Goal: Information Seeking & Learning: Find contact information

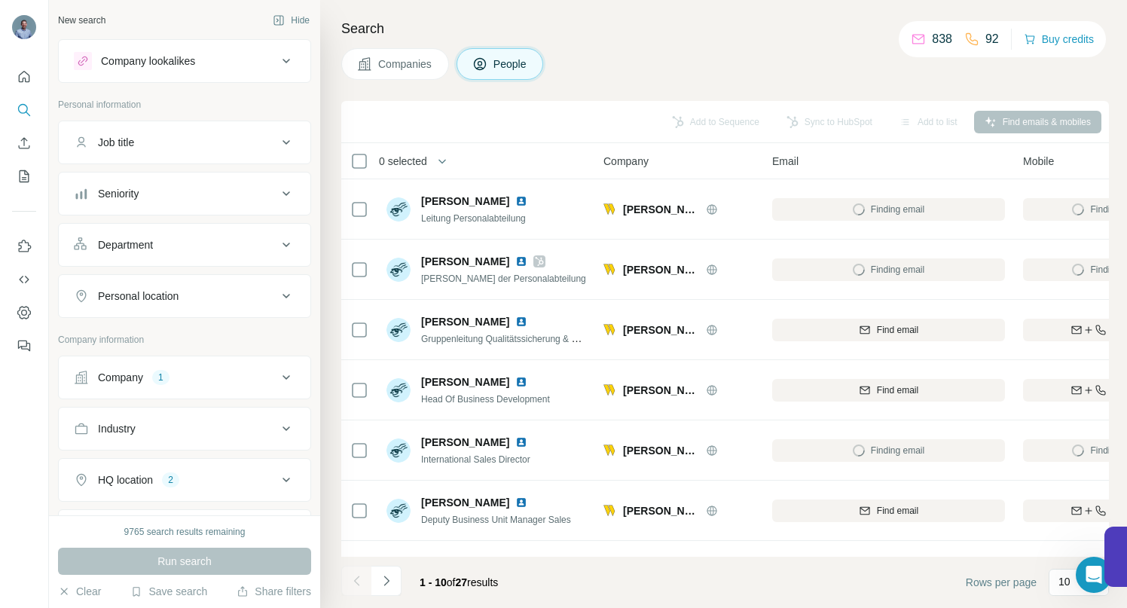
click at [277, 376] on icon at bounding box center [286, 377] width 18 height 18
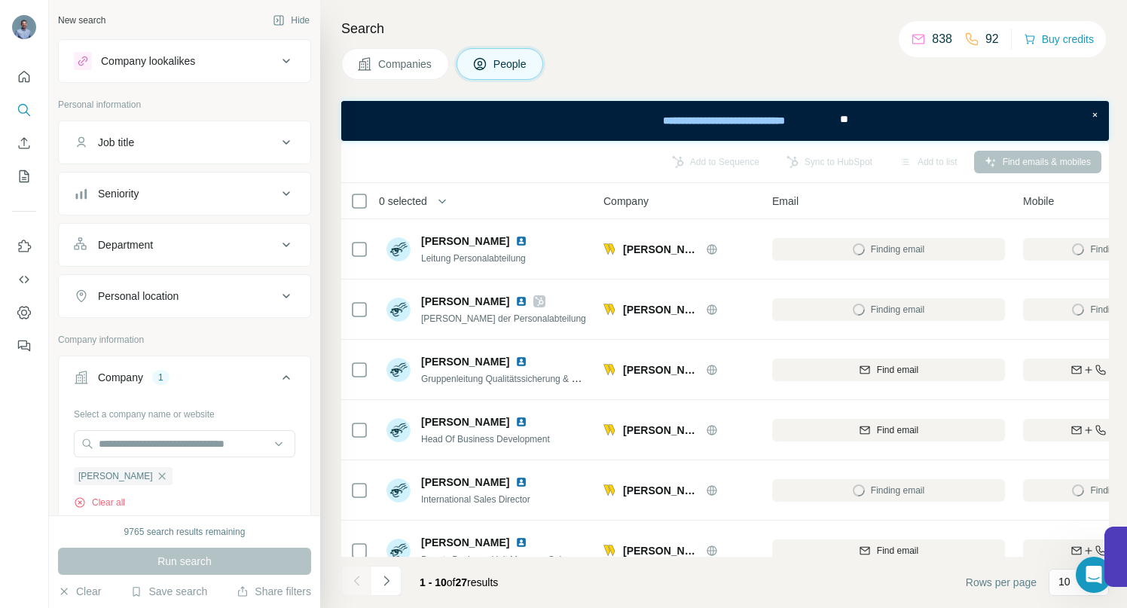
drag, startPoint x: 157, startPoint y: 475, endPoint x: 160, endPoint y: 463, distance: 12.3
click at [157, 475] on icon "button" at bounding box center [162, 476] width 12 height 12
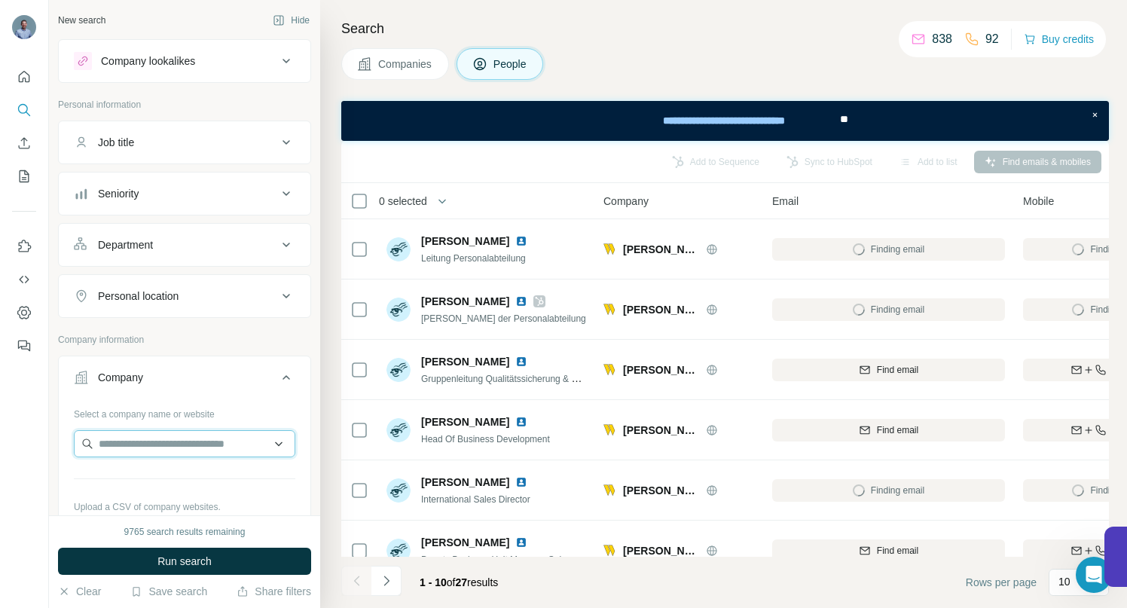
click at [162, 447] on input "text" at bounding box center [185, 443] width 222 height 27
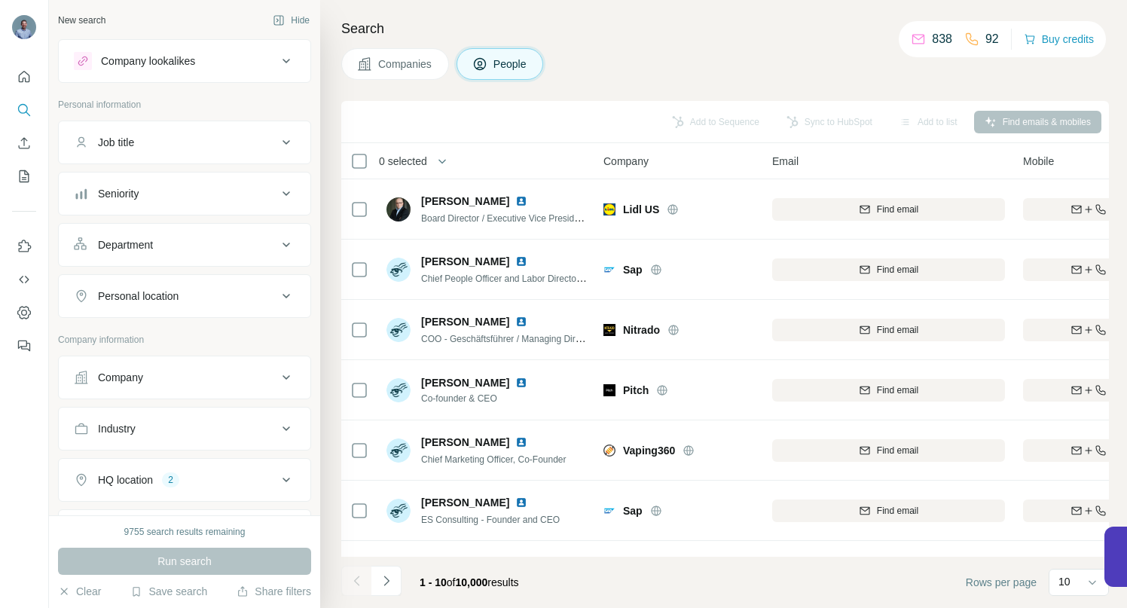
click at [282, 371] on icon at bounding box center [286, 377] width 18 height 18
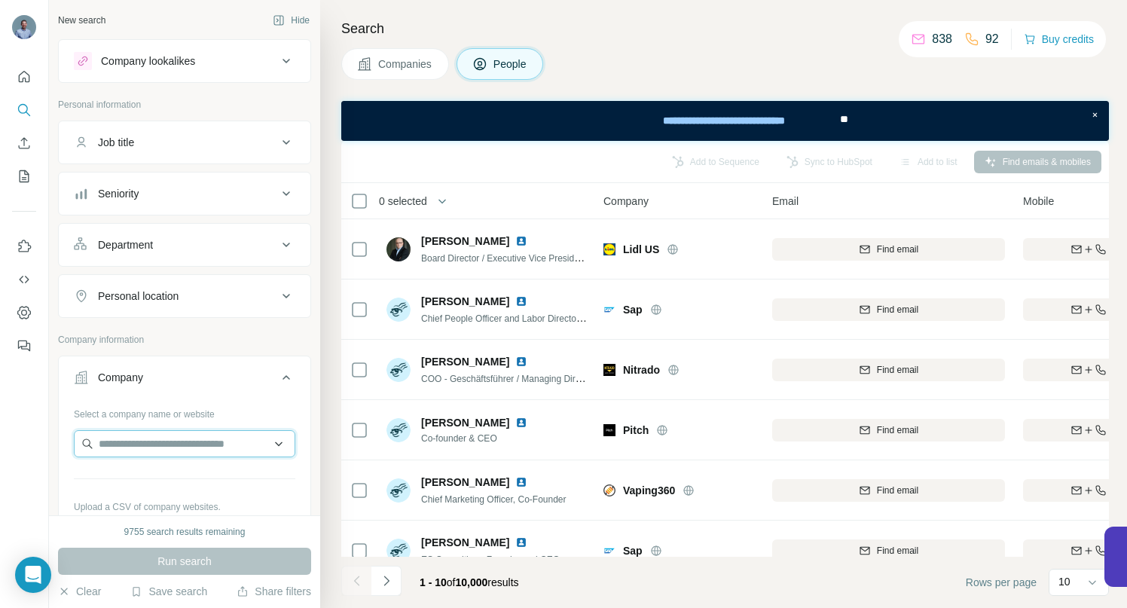
click at [166, 448] on input "text" at bounding box center [185, 443] width 222 height 27
paste input "**********"
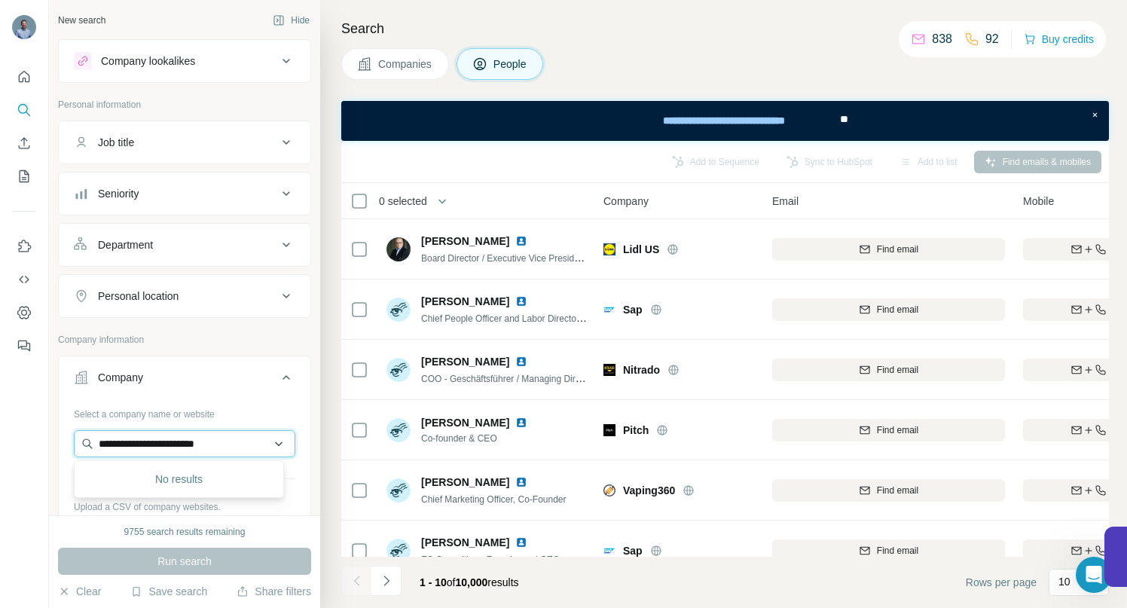
click at [136, 445] on input "**********" at bounding box center [185, 443] width 222 height 27
drag, startPoint x: 237, startPoint y: 442, endPoint x: 52, endPoint y: 433, distance: 184.8
click at [53, 436] on div "**********" at bounding box center [184, 257] width 271 height 515
paste input "******"
type input "**********"
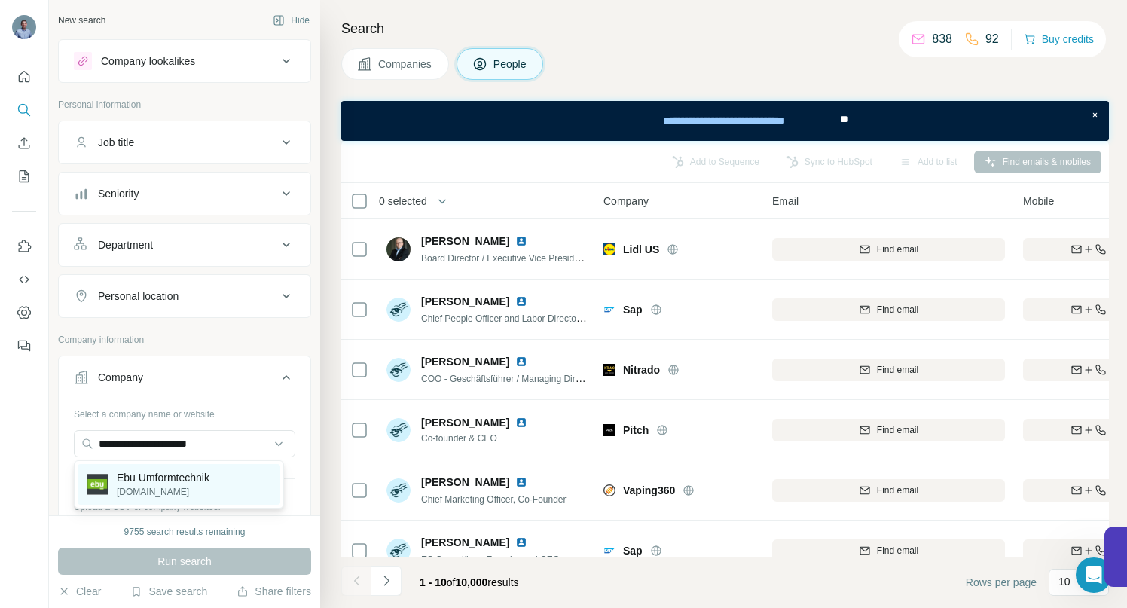
click at [160, 482] on p "Ebu Umformtechnik" at bounding box center [163, 477] width 93 height 15
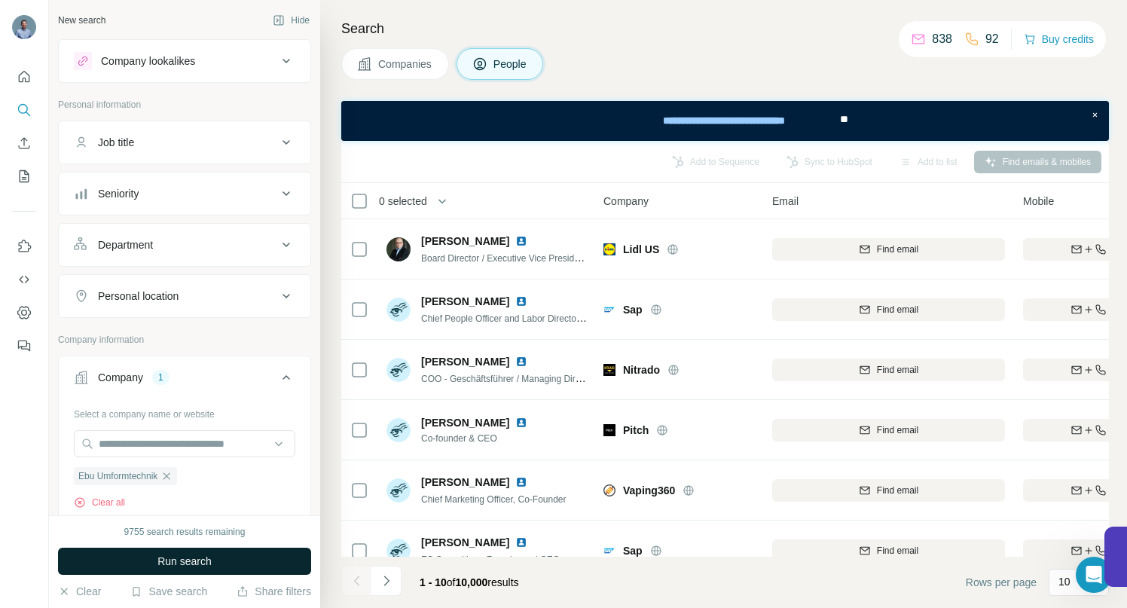
click at [157, 562] on span "Run search" at bounding box center [184, 561] width 54 height 15
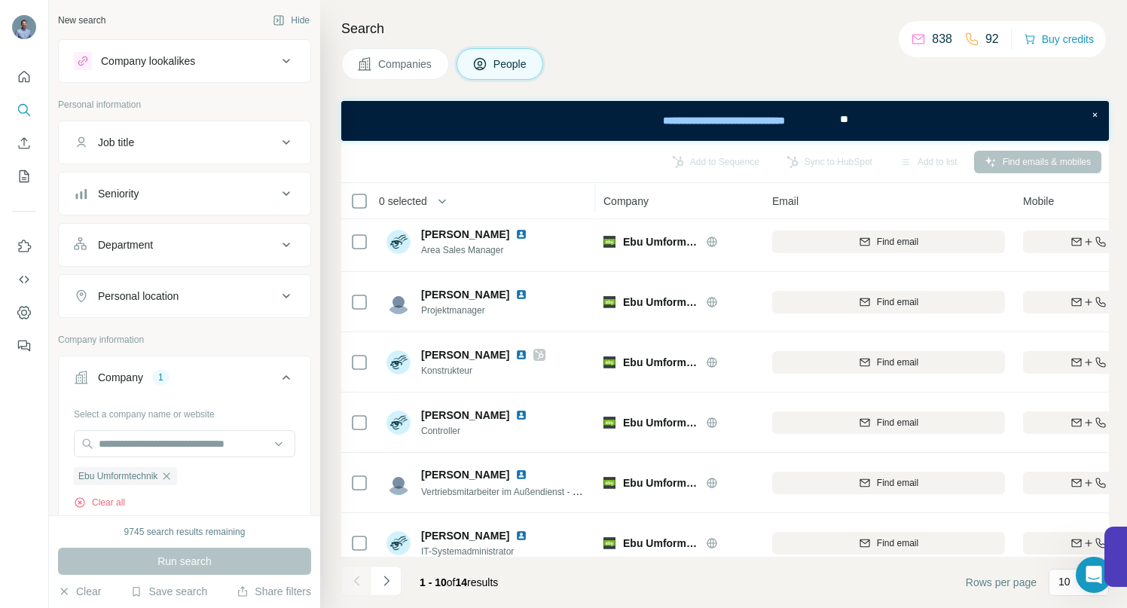
scroll to position [246, 0]
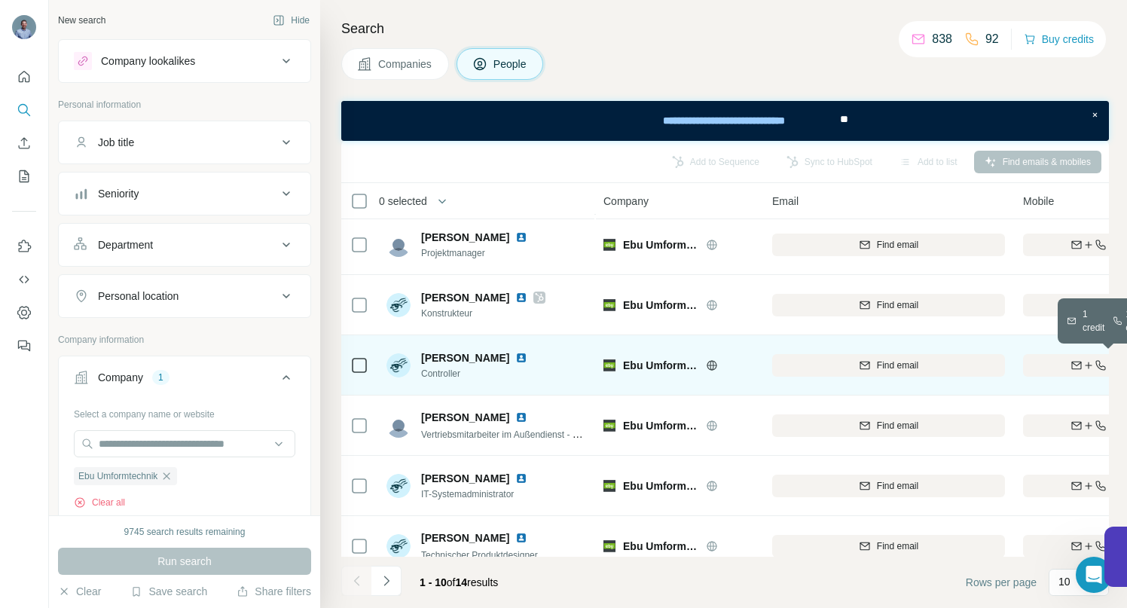
drag, startPoint x: 1066, startPoint y: 362, endPoint x: 998, endPoint y: 366, distance: 68.7
click at [1066, 362] on div "Find both" at bounding box center [1111, 366] width 176 height 14
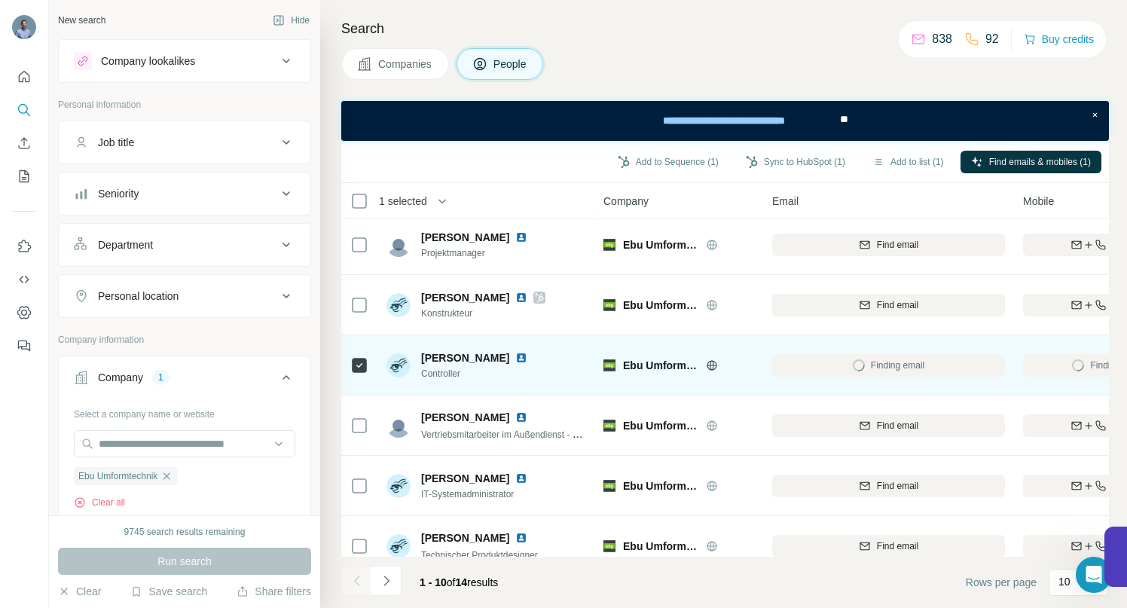
scroll to position [274, 0]
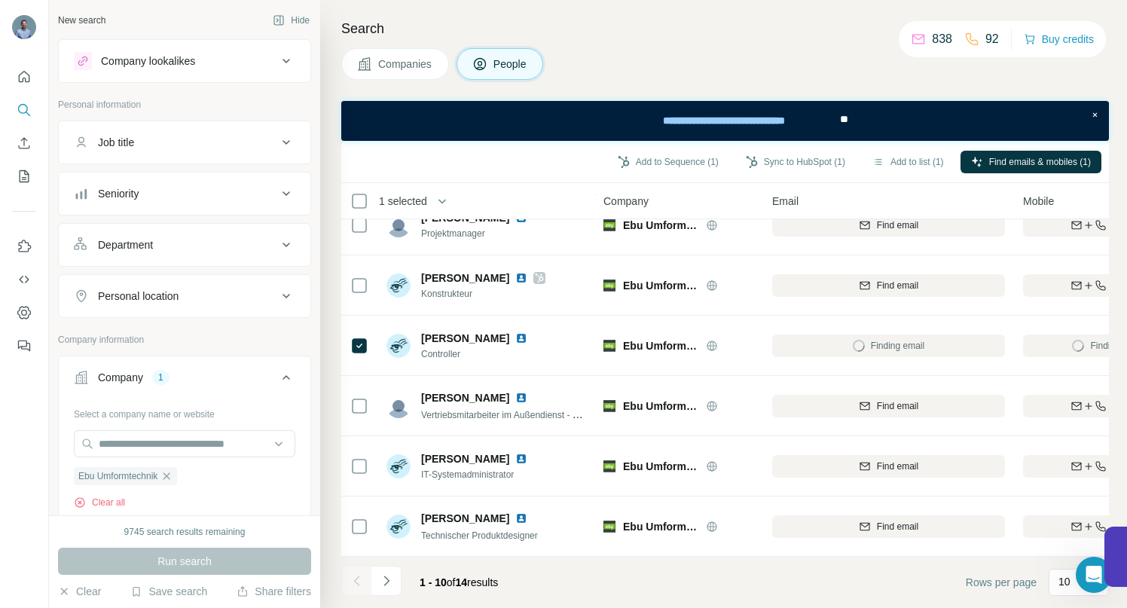
drag, startPoint x: 383, startPoint y: 584, endPoint x: 401, endPoint y: 557, distance: 32.6
click at [384, 584] on icon "Navigate to next page" at bounding box center [386, 580] width 15 height 15
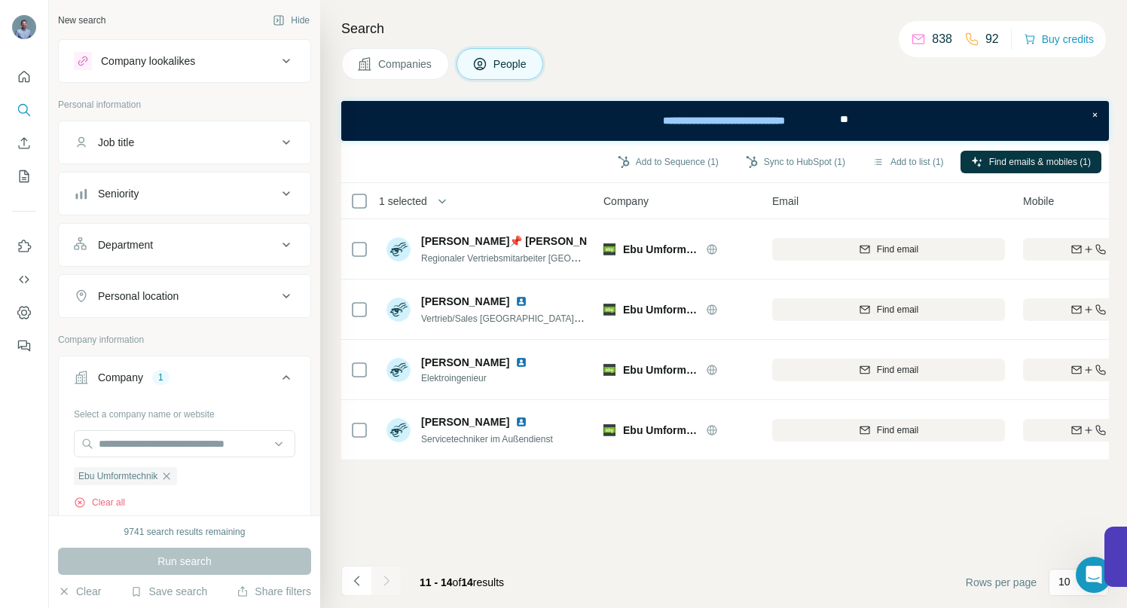
scroll to position [0, 0]
click at [355, 579] on icon "Navigate to previous page" at bounding box center [355, 581] width 5 height 10
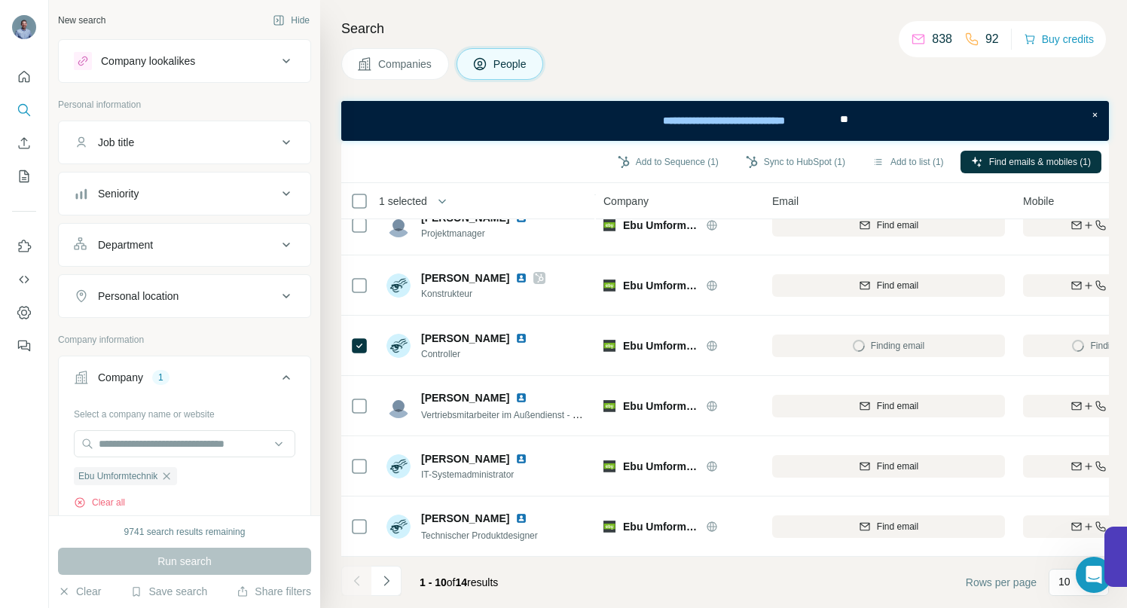
scroll to position [274, 0]
click at [173, 476] on icon "button" at bounding box center [166, 476] width 12 height 12
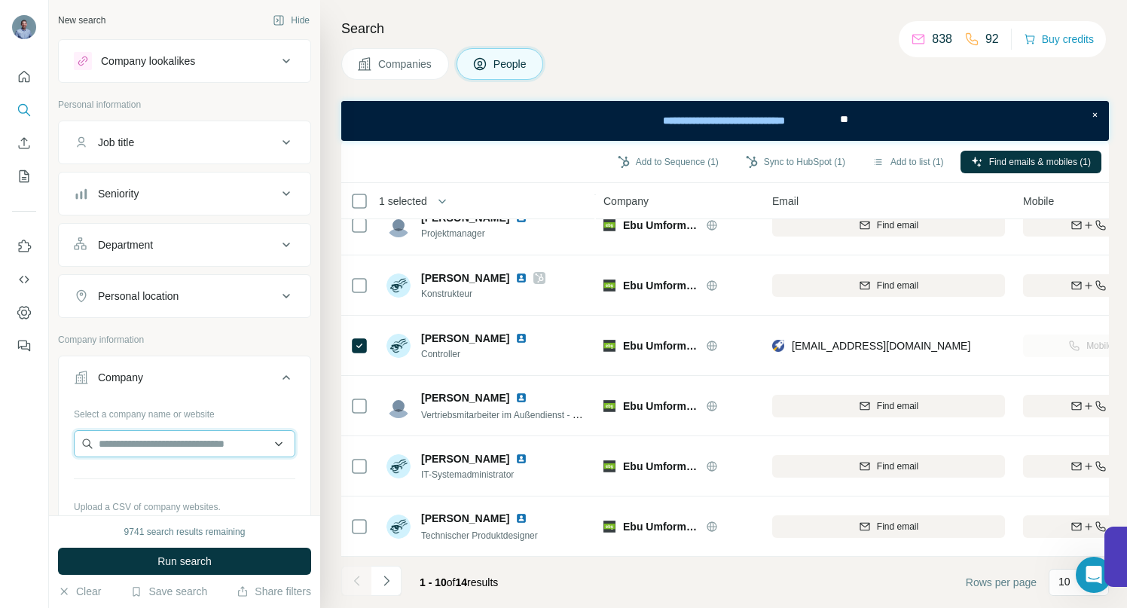
click at [164, 448] on input "text" at bounding box center [185, 443] width 222 height 27
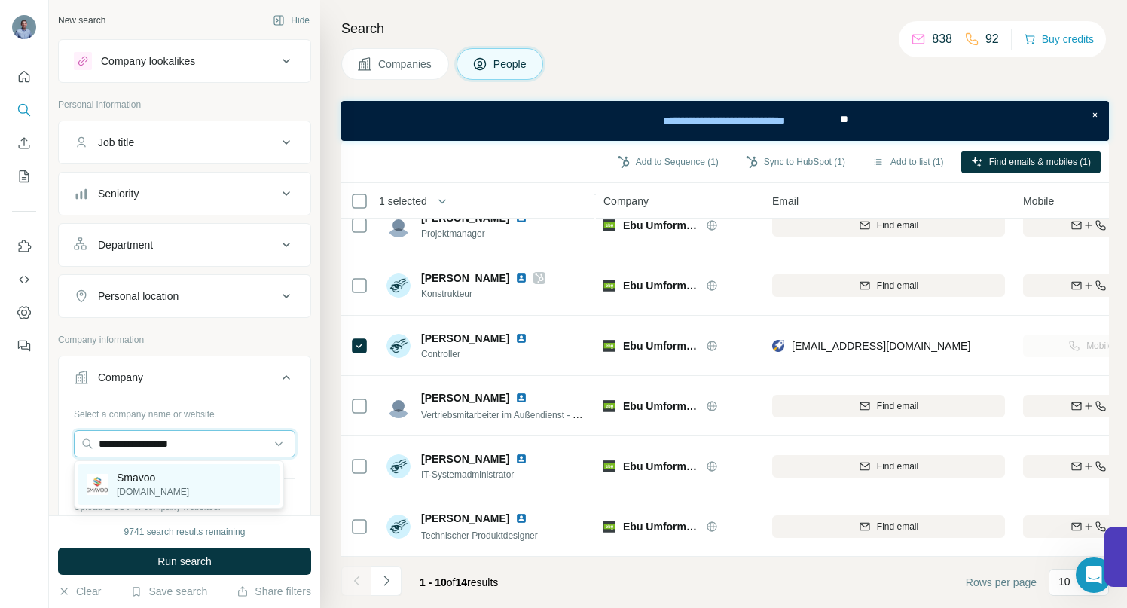
type input "**********"
click at [143, 481] on p "Smavoo" at bounding box center [153, 477] width 72 height 15
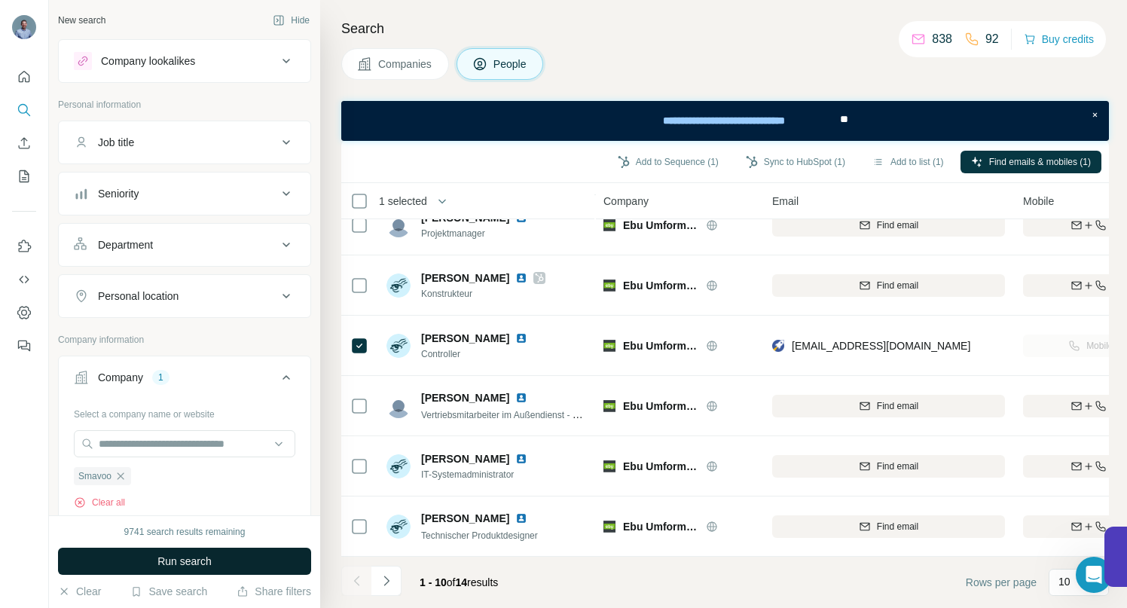
click at [157, 559] on span "Run search" at bounding box center [184, 561] width 54 height 15
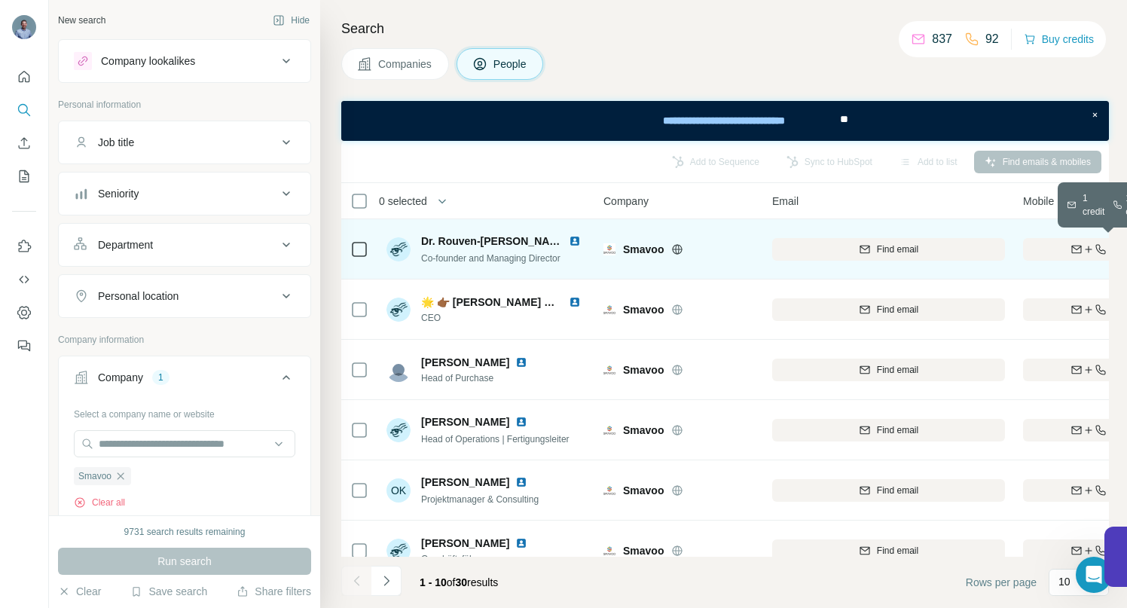
click at [1050, 247] on div "Find both" at bounding box center [1111, 250] width 176 height 14
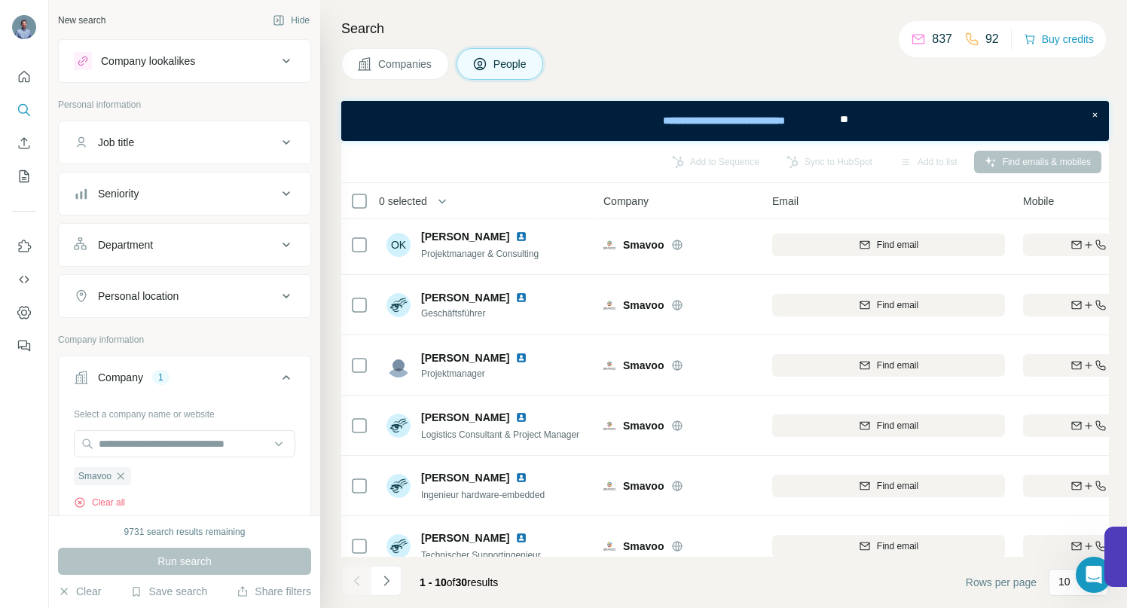
scroll to position [274, 0]
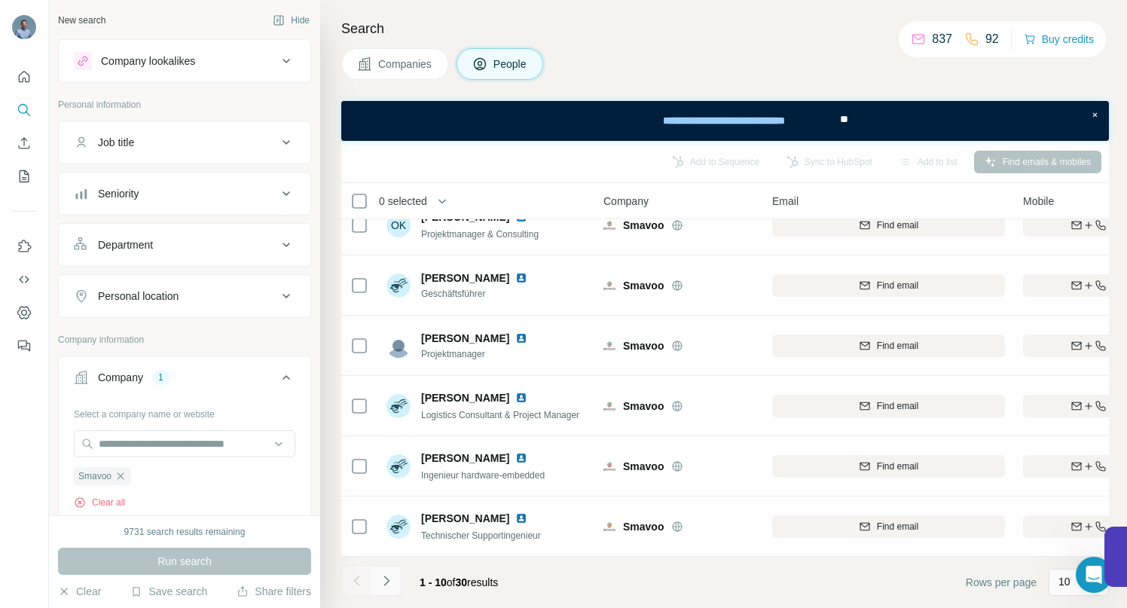
click at [387, 579] on icon "Navigate to next page" at bounding box center [386, 581] width 5 height 10
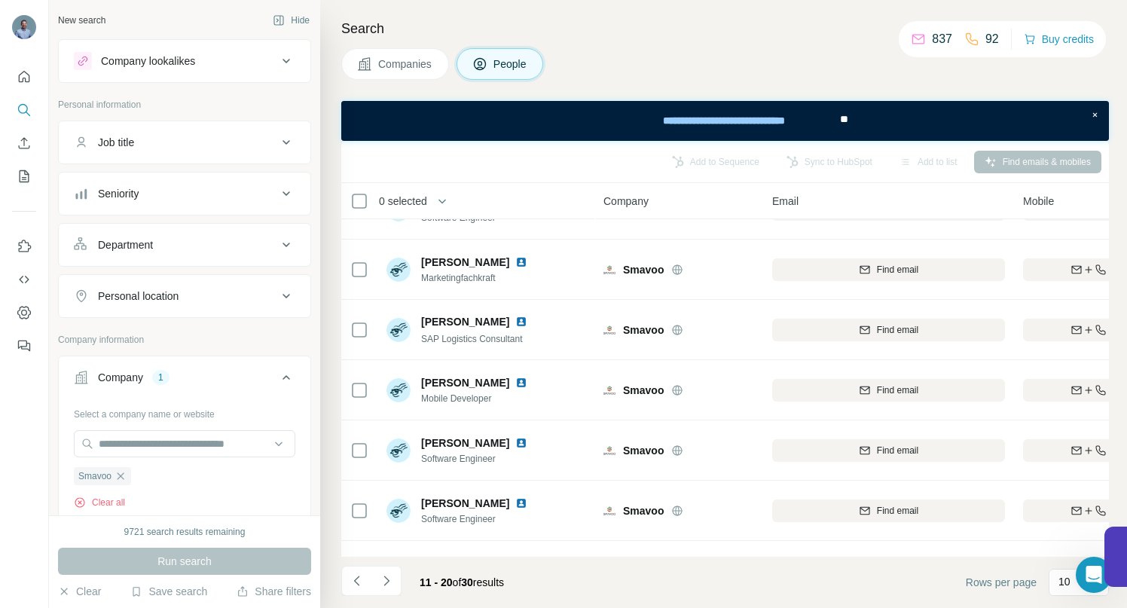
scroll to position [0, 0]
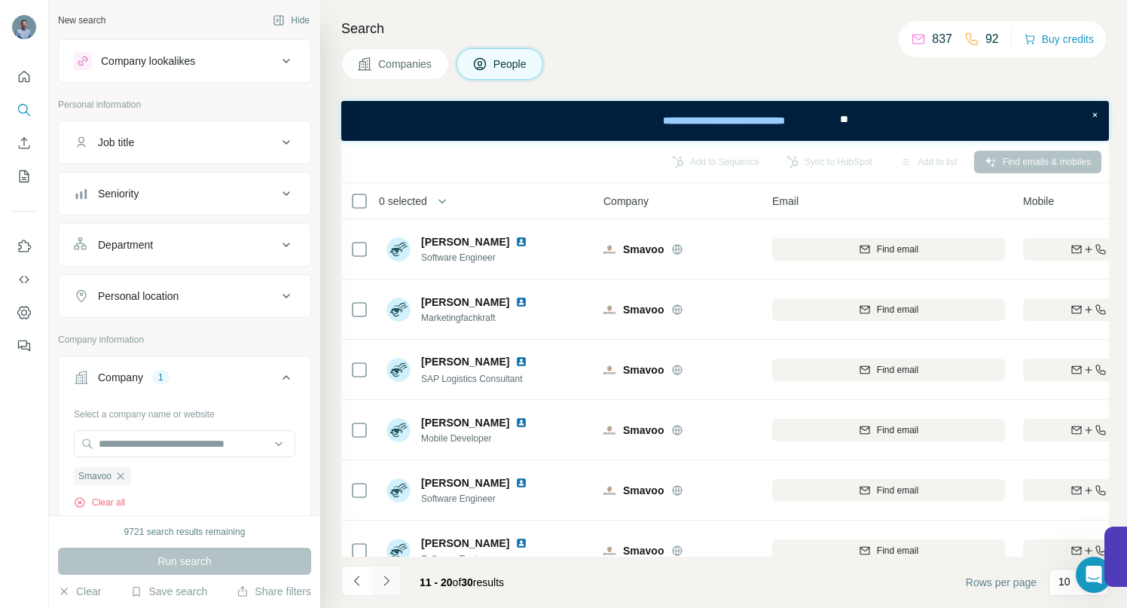
click at [387, 574] on icon "Navigate to next page" at bounding box center [386, 580] width 15 height 15
click at [362, 579] on icon "Navigate to previous page" at bounding box center [357, 580] width 15 height 15
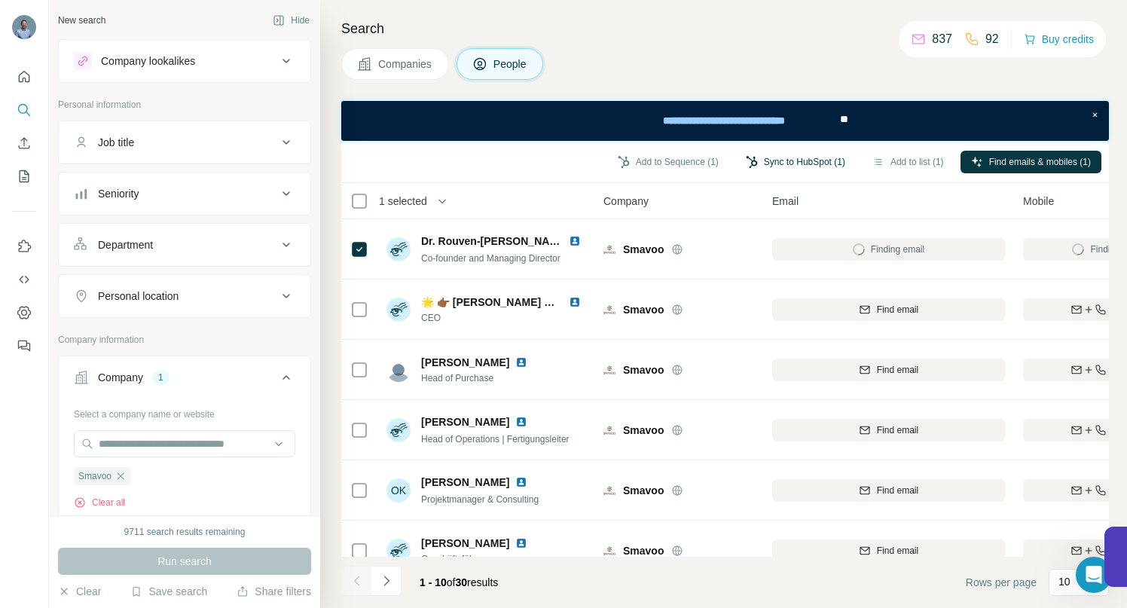
click at [793, 161] on button "Sync to HubSpot (1)" at bounding box center [795, 162] width 121 height 23
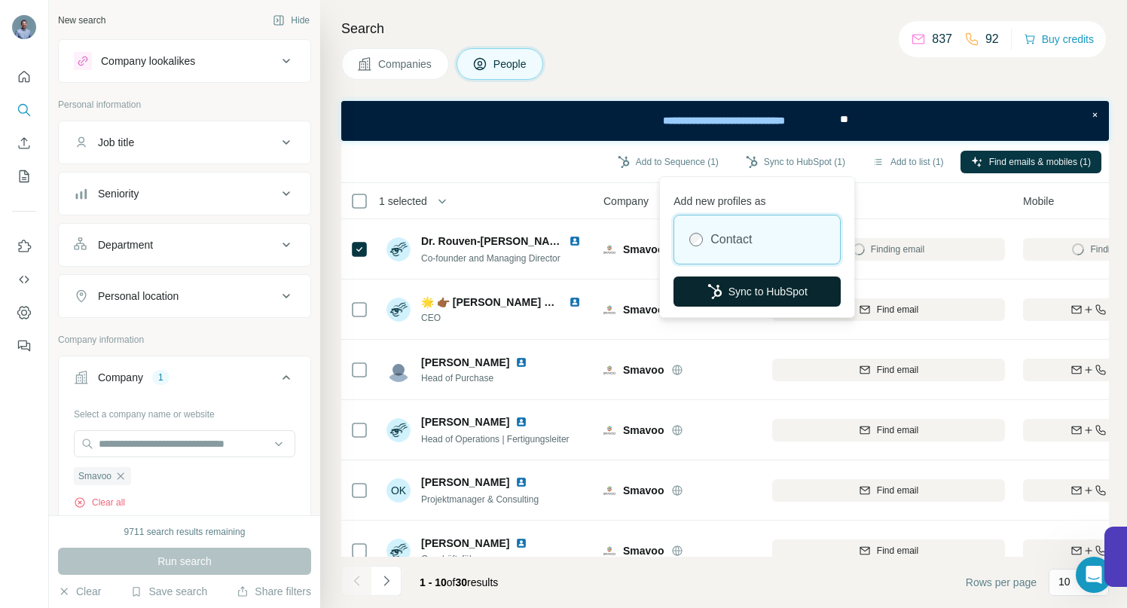
click at [729, 287] on button "Sync to HubSpot" at bounding box center [757, 292] width 167 height 30
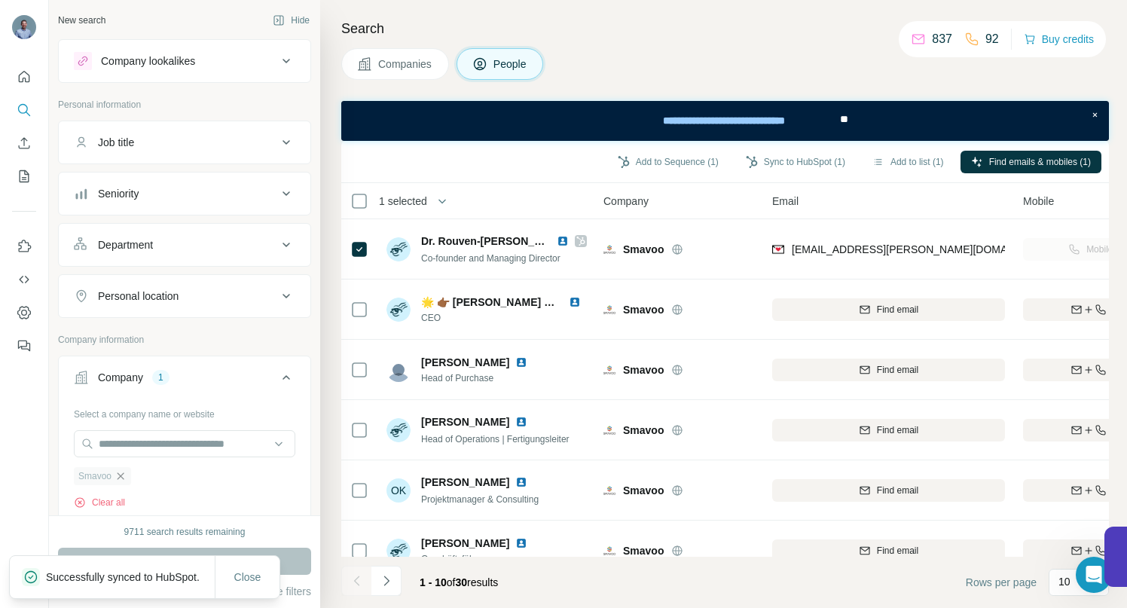
click at [123, 475] on icon "button" at bounding box center [121, 475] width 7 height 7
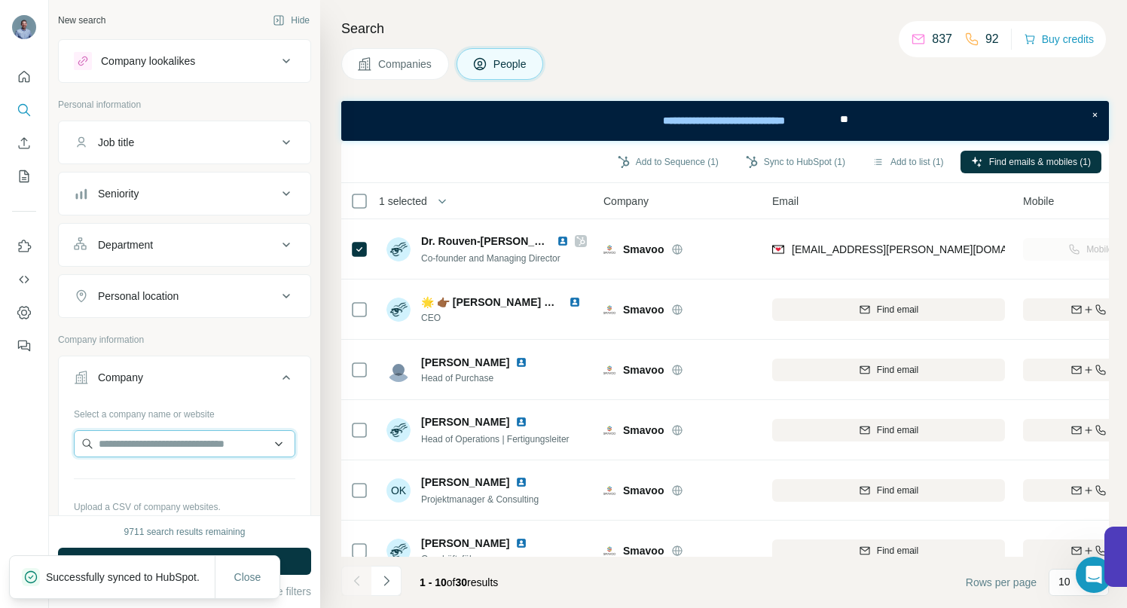
click at [130, 439] on input "text" at bounding box center [185, 443] width 222 height 27
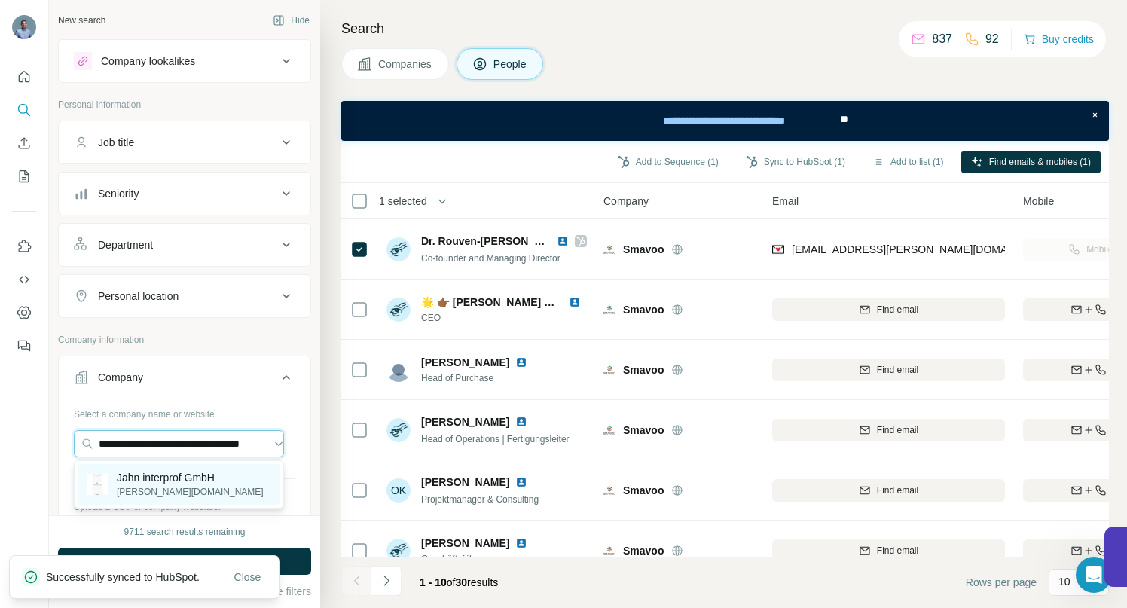
type input "**********"
click at [169, 478] on p "Jahn interprof GmbH" at bounding box center [190, 477] width 147 height 15
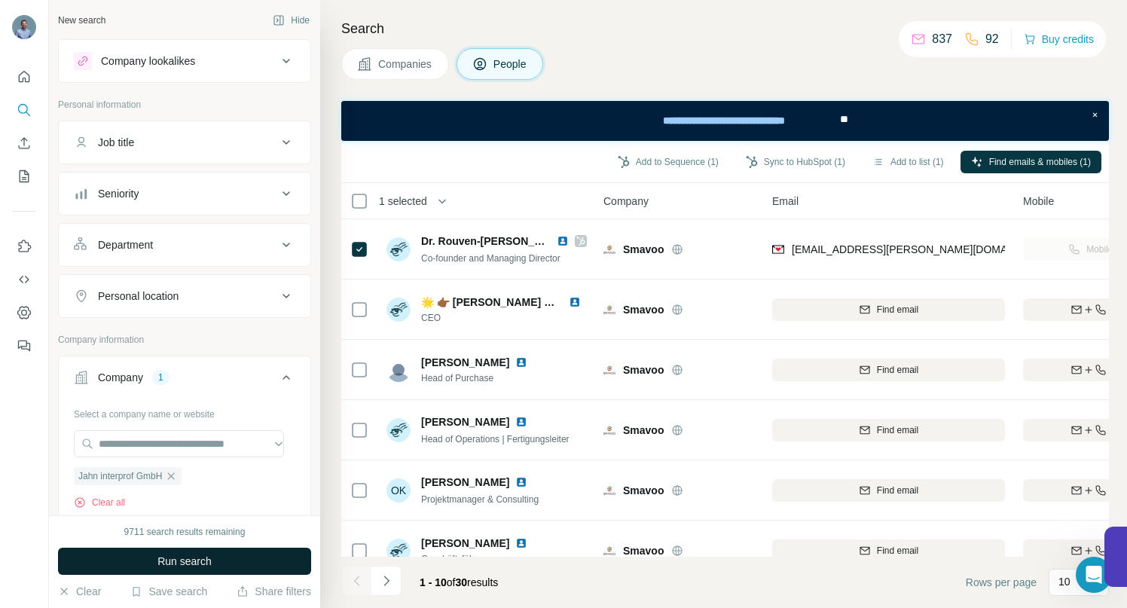
click at [190, 560] on span "Run search" at bounding box center [184, 561] width 54 height 15
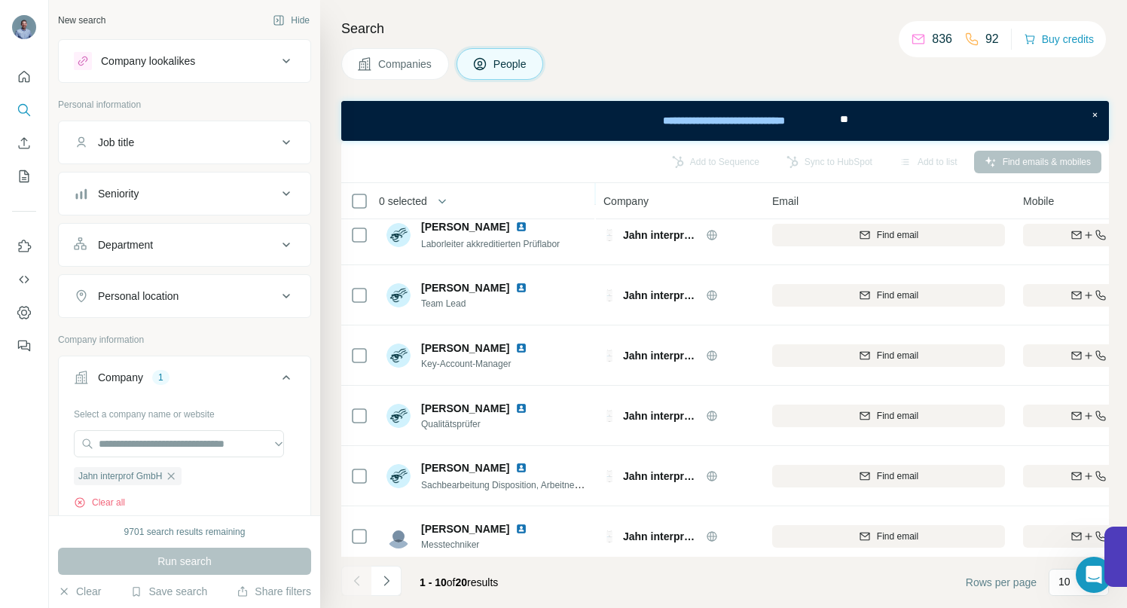
scroll to position [274, 0]
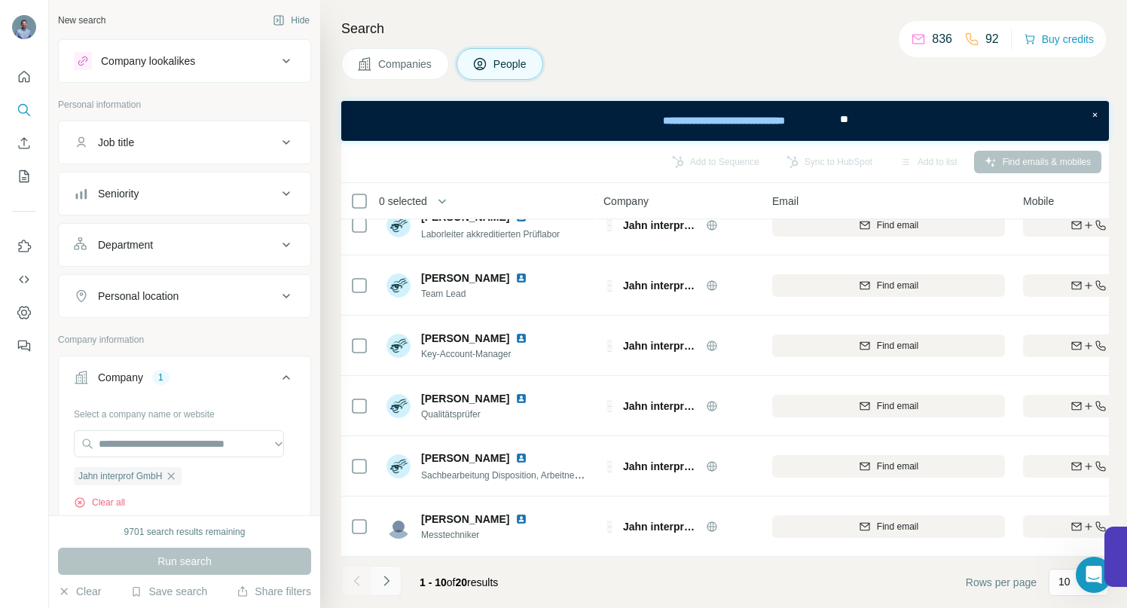
click at [384, 585] on icon "Navigate to next page" at bounding box center [386, 581] width 5 height 10
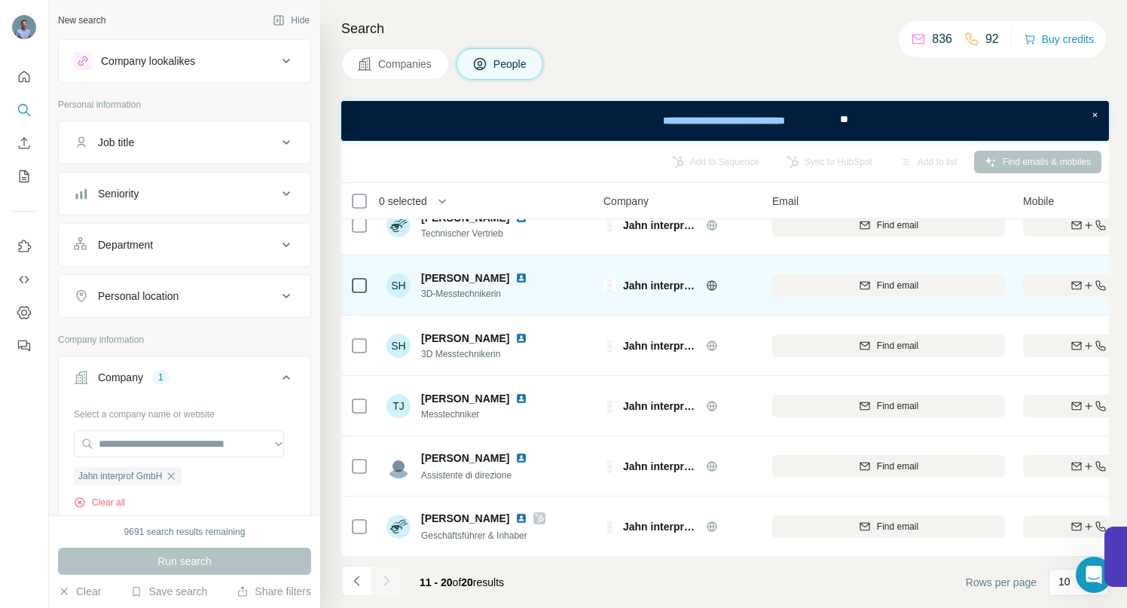
click at [515, 272] on img at bounding box center [521, 278] width 12 height 12
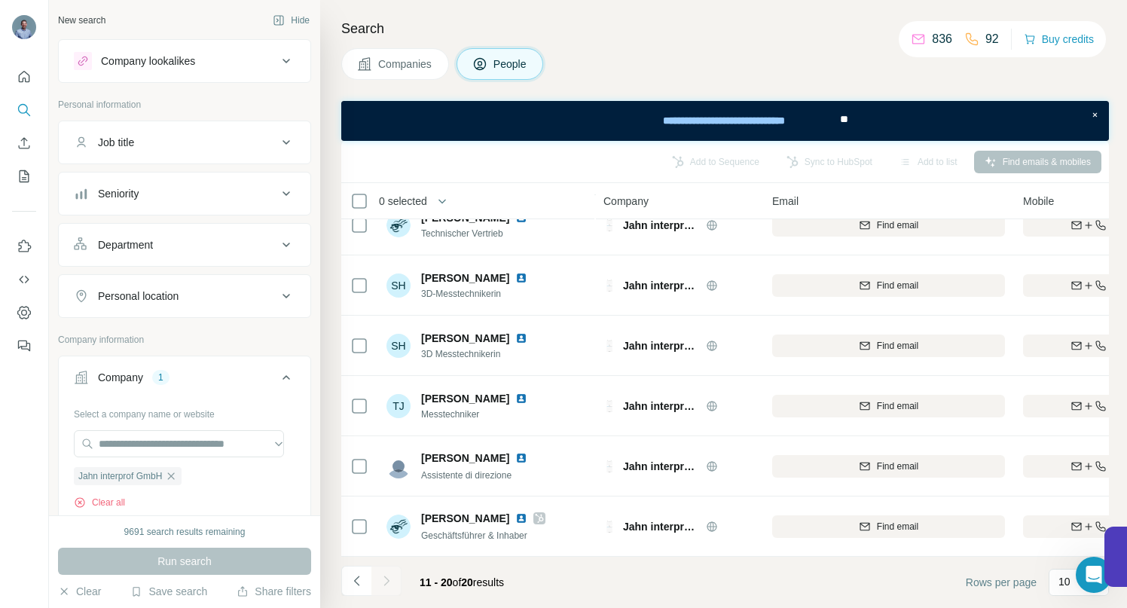
click at [175, 475] on icon "button" at bounding box center [171, 475] width 7 height 7
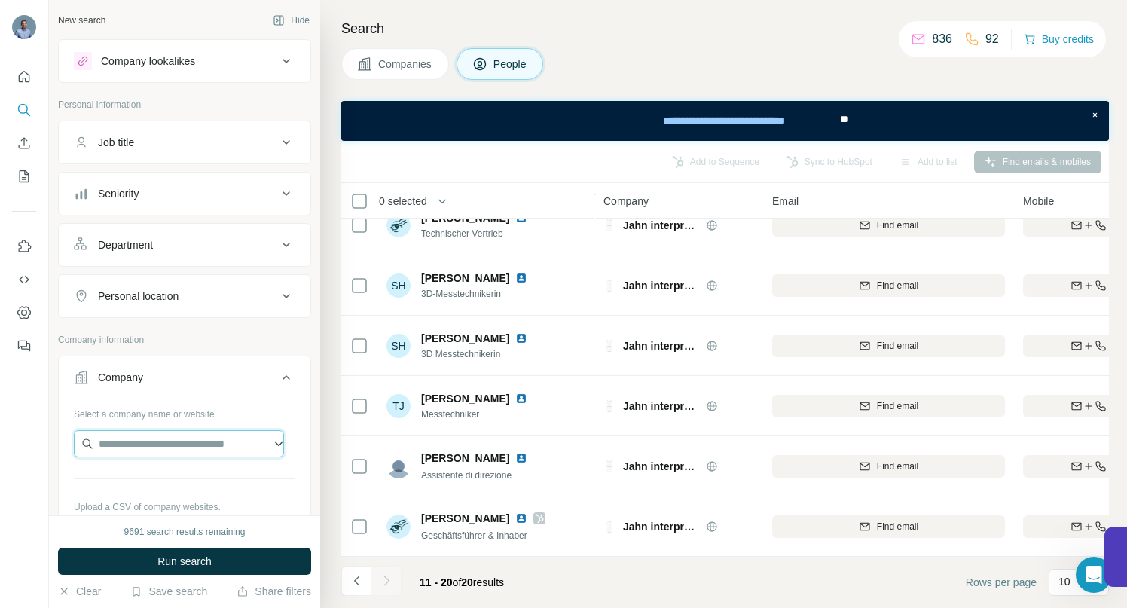
click at [162, 445] on input "text" at bounding box center [179, 443] width 210 height 27
type input "**********"
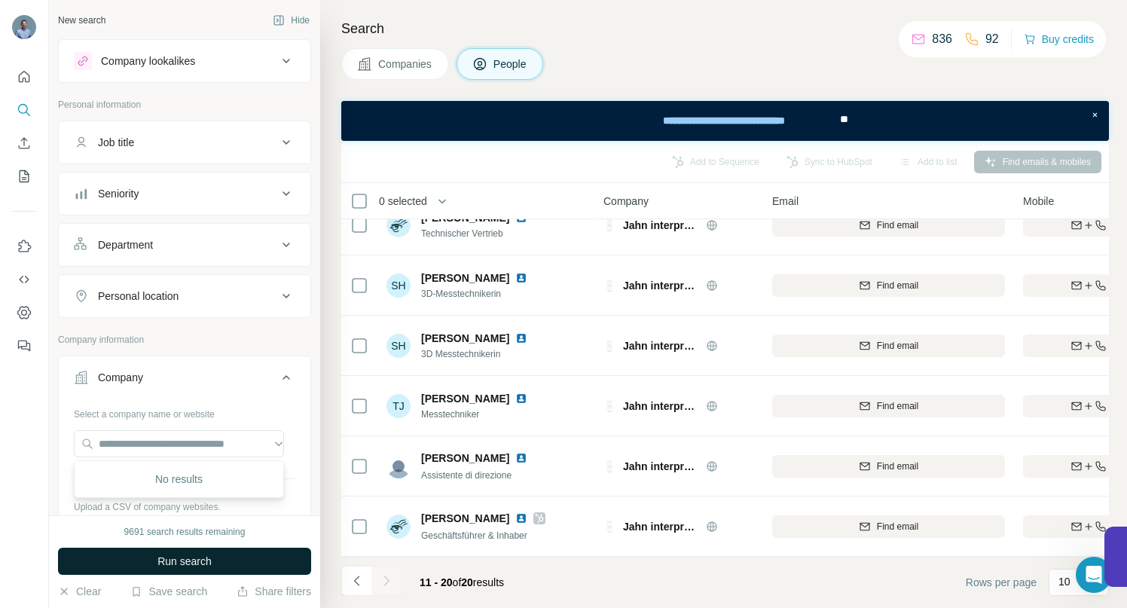
click at [175, 552] on button "Run search" at bounding box center [184, 561] width 253 height 27
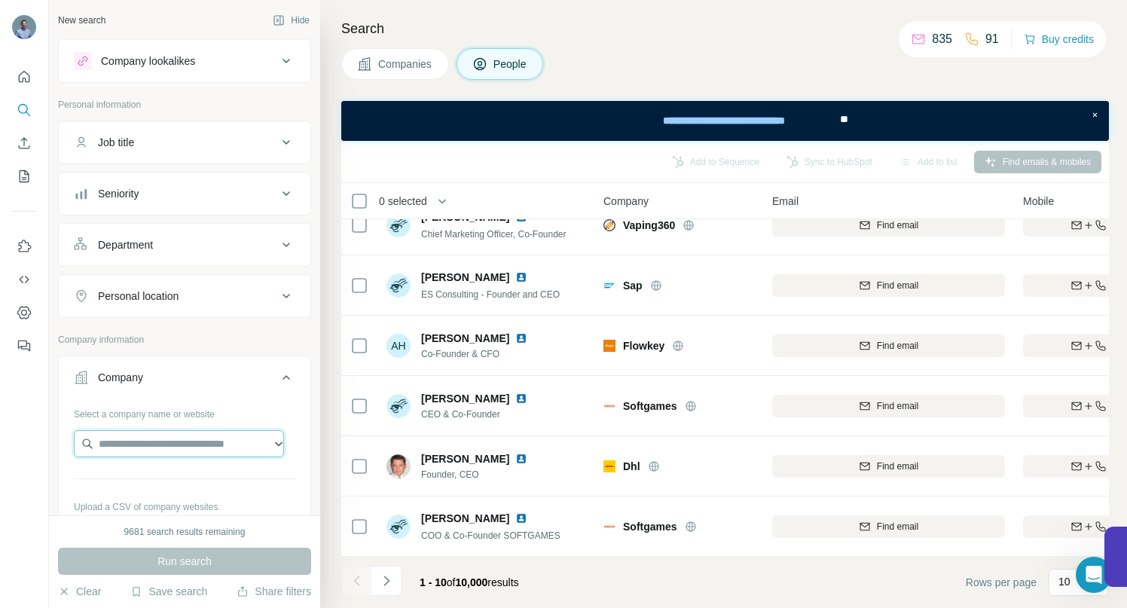
click at [171, 437] on input "text" at bounding box center [179, 443] width 210 height 27
paste input "**********"
drag, startPoint x: 219, startPoint y: 446, endPoint x: 175, endPoint y: 446, distance: 43.7
click at [175, 446] on input "**********" at bounding box center [179, 443] width 210 height 27
drag, startPoint x: 203, startPoint y: 441, endPoint x: 84, endPoint y: 439, distance: 119.1
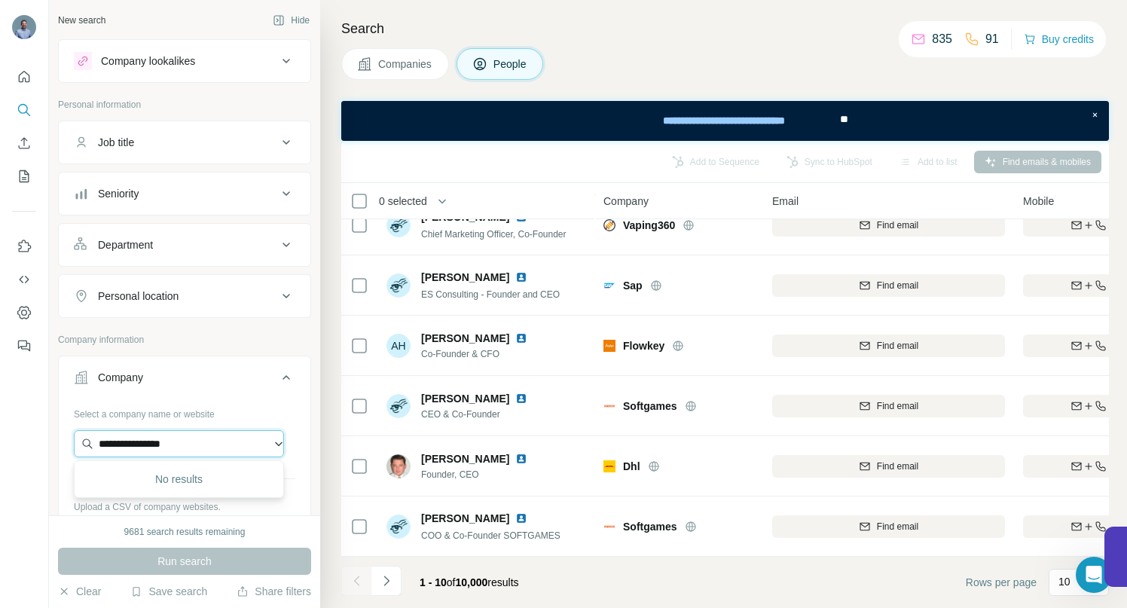
click at [90, 442] on input "**********" at bounding box center [179, 443] width 210 height 27
paste input "***"
type input "**********"
click at [157, 485] on p "[DOMAIN_NAME]" at bounding box center [156, 492] width 79 height 14
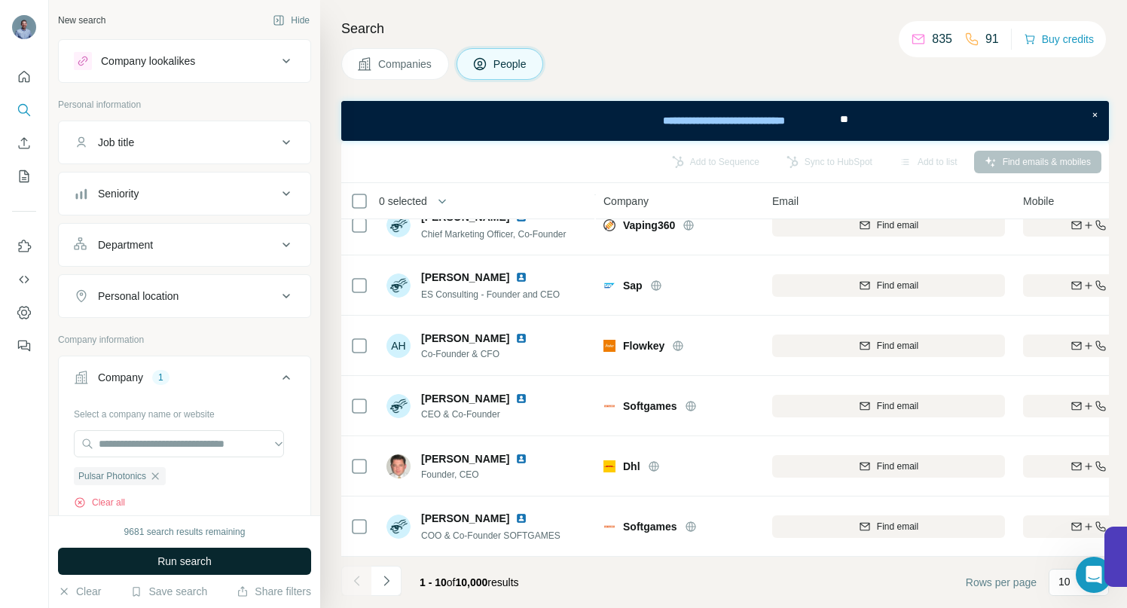
click at [163, 559] on span "Run search" at bounding box center [184, 561] width 54 height 15
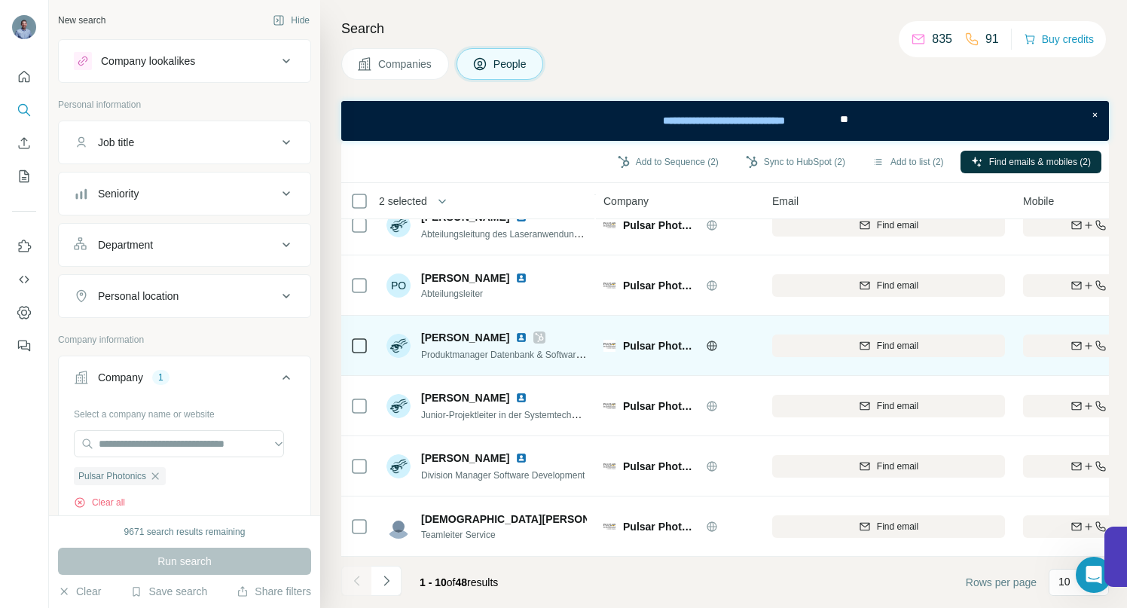
scroll to position [274, 0]
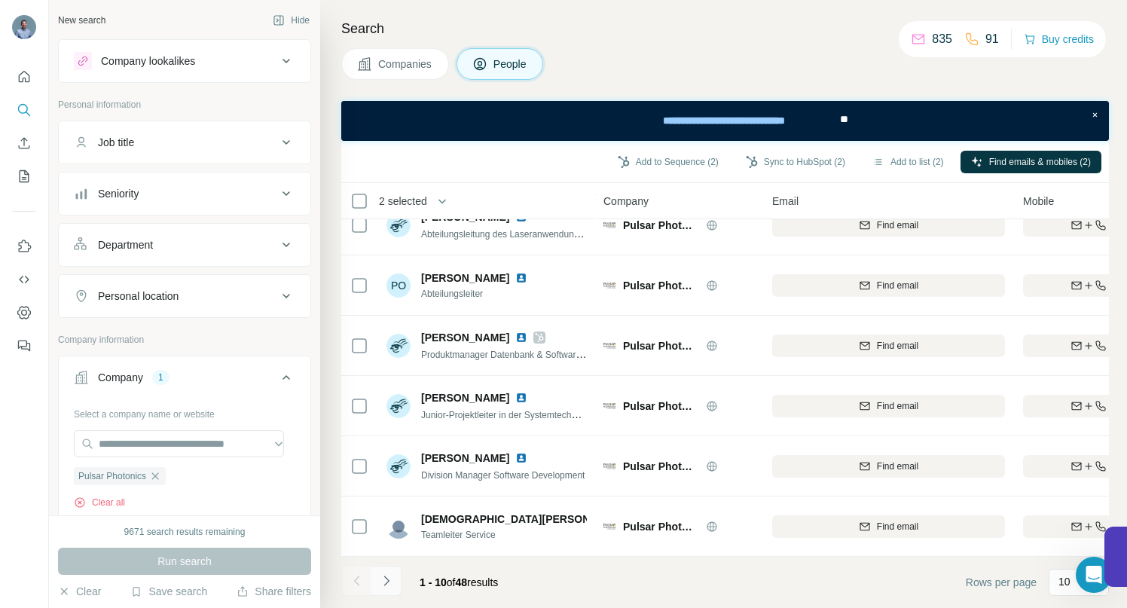
click at [393, 577] on icon "Navigate to next page" at bounding box center [386, 580] width 15 height 15
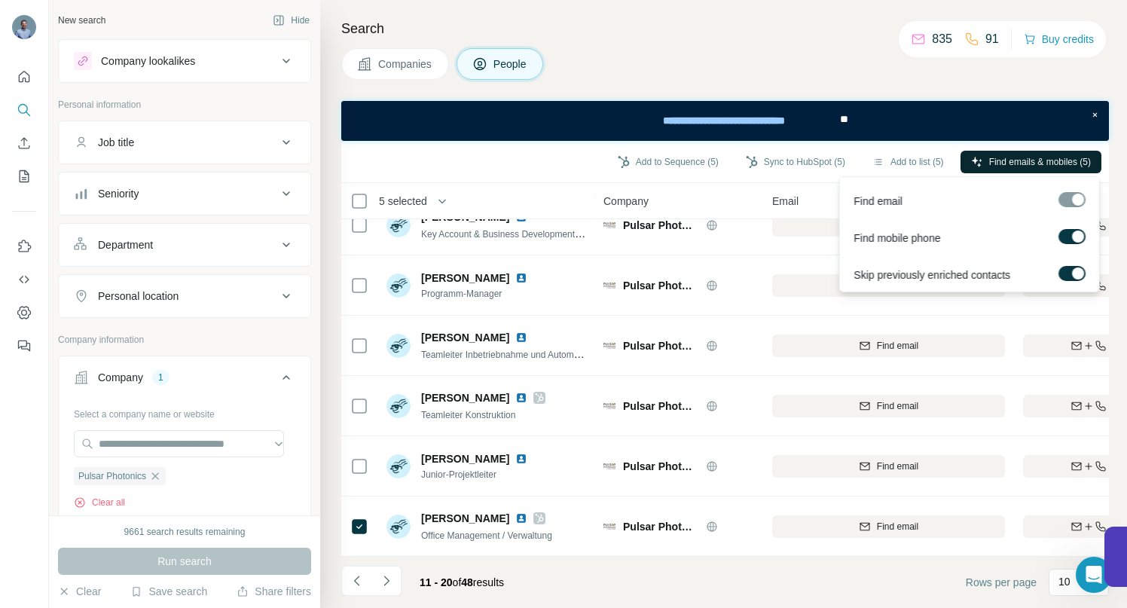
click at [998, 165] on span "Find emails & mobiles (5)" at bounding box center [1040, 162] width 102 height 14
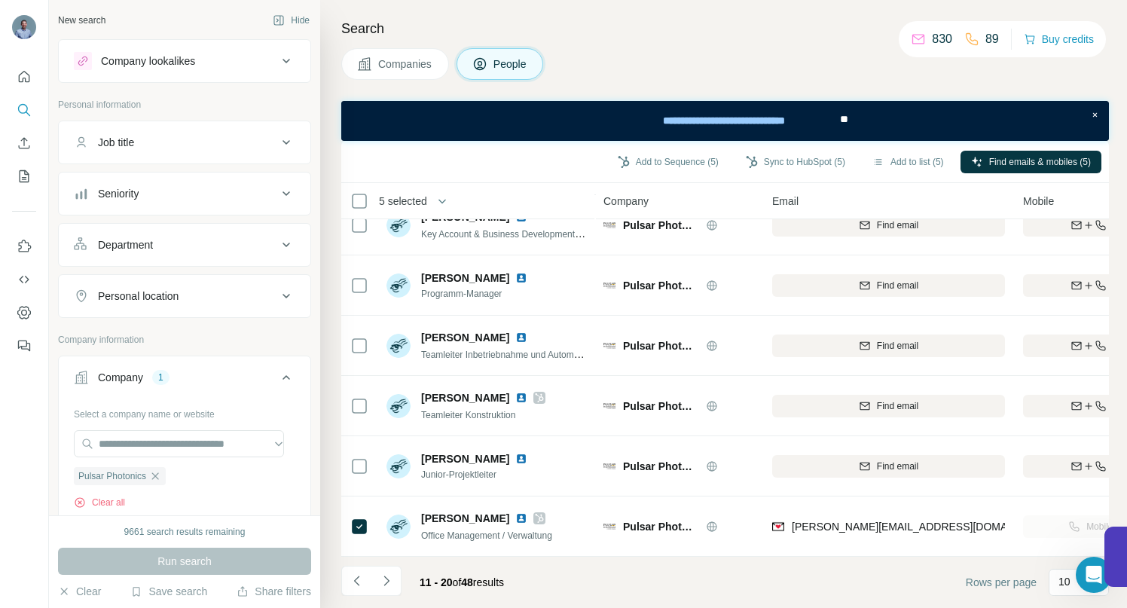
click at [385, 579] on icon "Navigate to next page" at bounding box center [386, 580] width 15 height 15
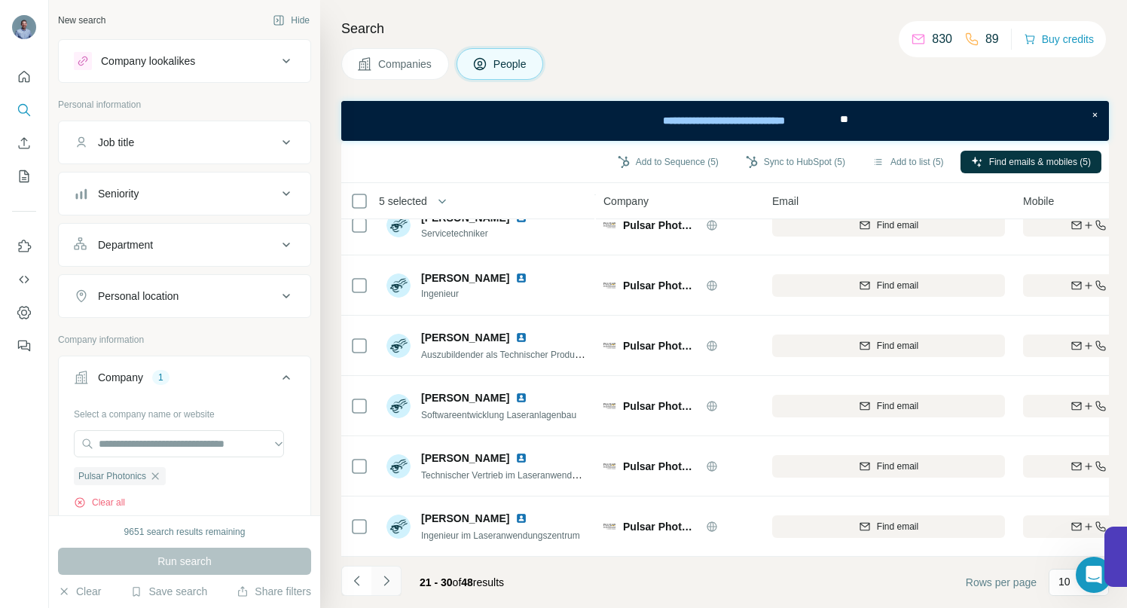
click at [384, 585] on icon "Navigate to next page" at bounding box center [386, 581] width 5 height 10
click at [387, 577] on icon "Navigate to next page" at bounding box center [386, 580] width 15 height 15
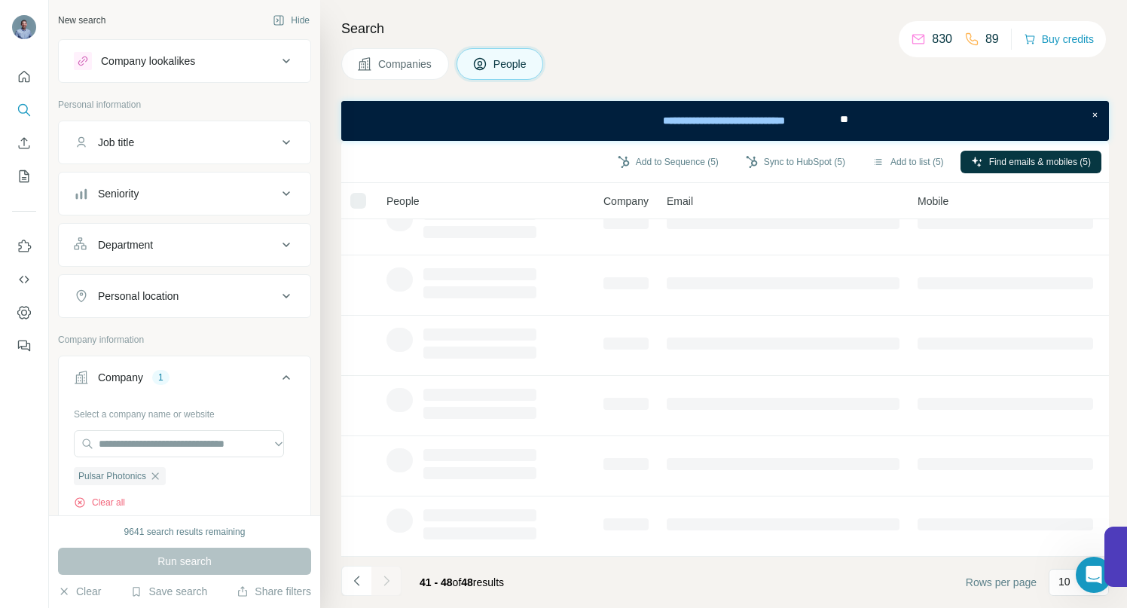
scroll to position [153, 0]
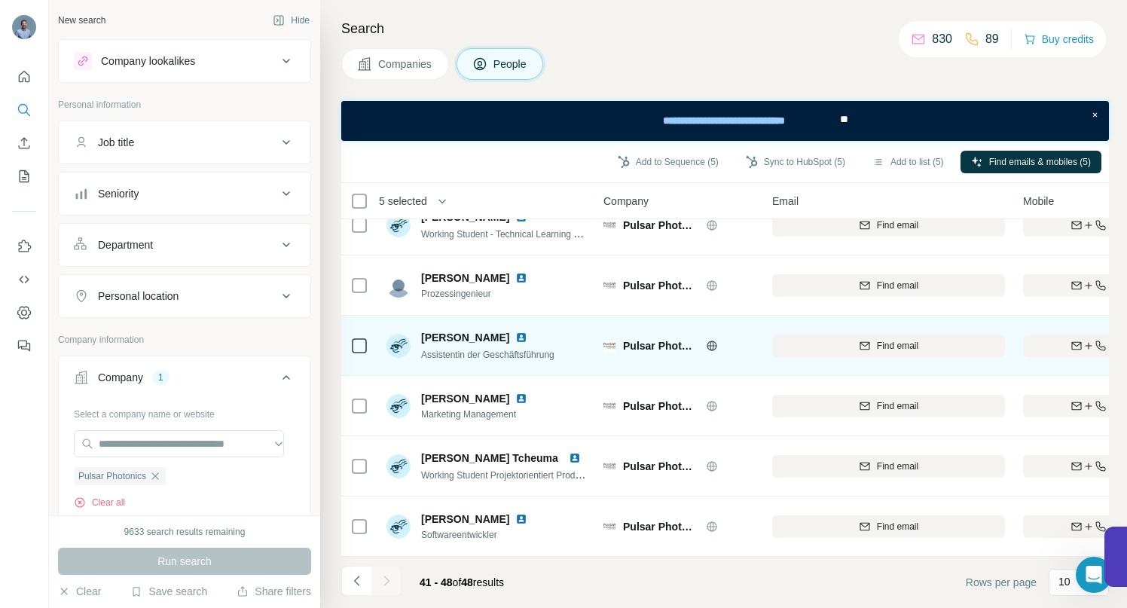
click at [518, 332] on img at bounding box center [521, 338] width 12 height 12
click at [1027, 339] on div "Find both" at bounding box center [1111, 346] width 176 height 14
